Goal: Register for event/course

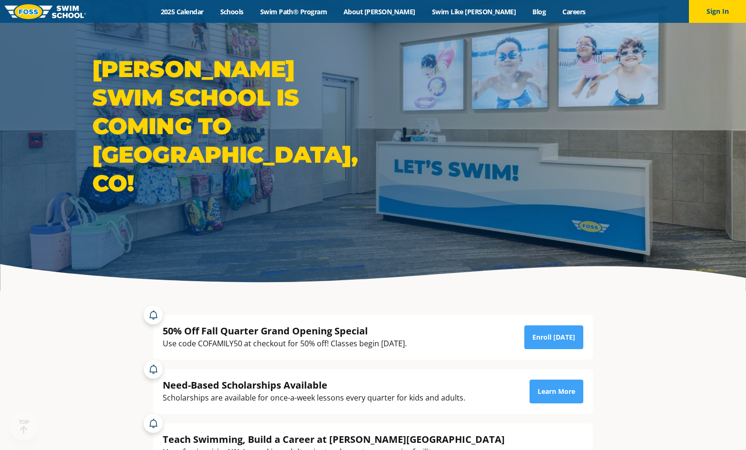
scroll to position [48, 0]
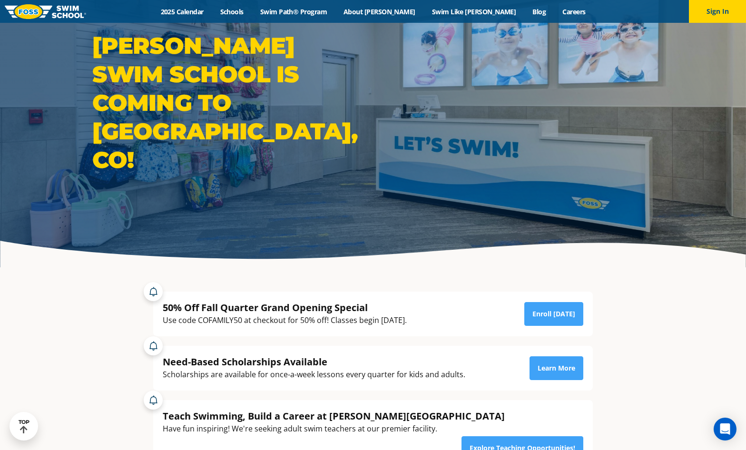
click at [208, 319] on div "Use code COFAMILY50 at checkout for 50% off! Classes begin [DATE]." at bounding box center [285, 320] width 244 height 13
copy div "COFAMILY50"
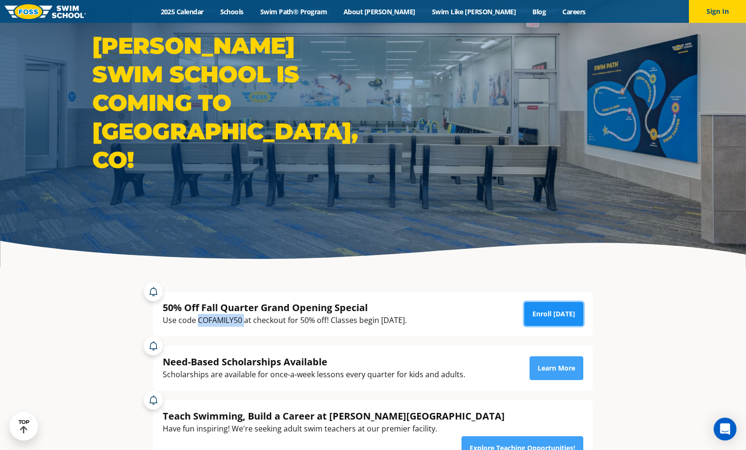
click at [569, 312] on link "Enroll [DATE]" at bounding box center [553, 314] width 59 height 24
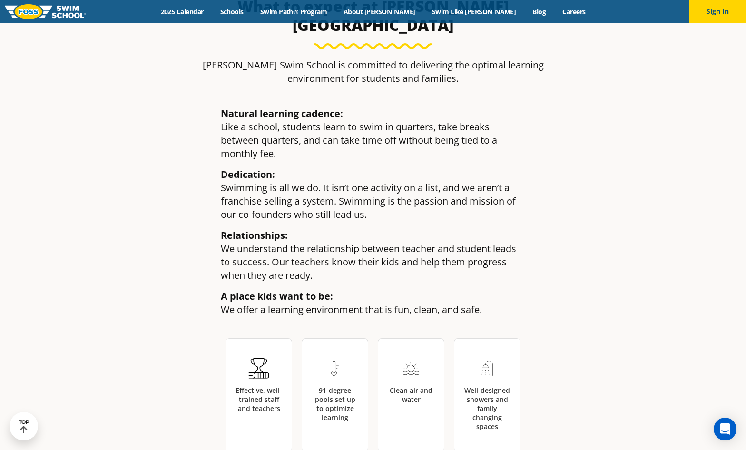
scroll to position [1376, 0]
click at [324, 15] on link "Swim Path® Program" at bounding box center [293, 11] width 83 height 9
